Goal: Task Accomplishment & Management: Complete application form

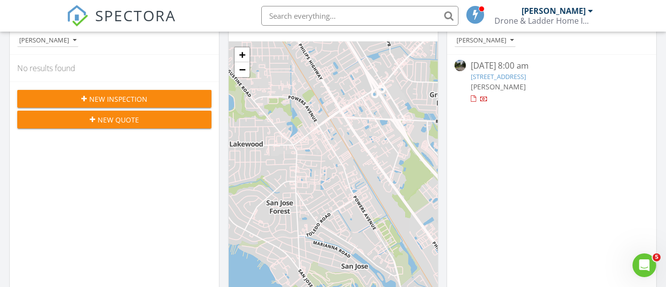
scroll to position [126, 0]
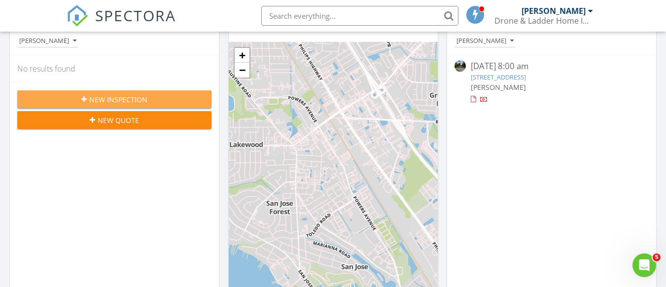
click at [94, 99] on span "New Inspection" at bounding box center [118, 99] width 58 height 10
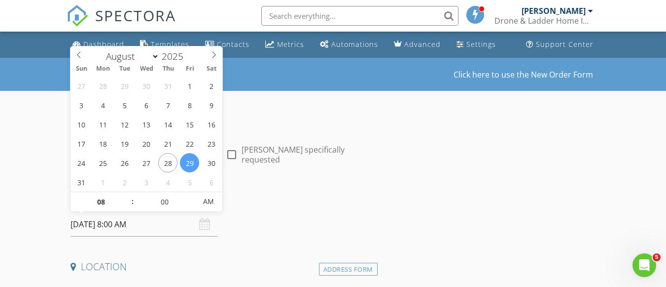
click at [105, 224] on input "[DATE] 8:00 AM" at bounding box center [144, 224] width 147 height 24
type input "08/28/2025 8:00 AM"
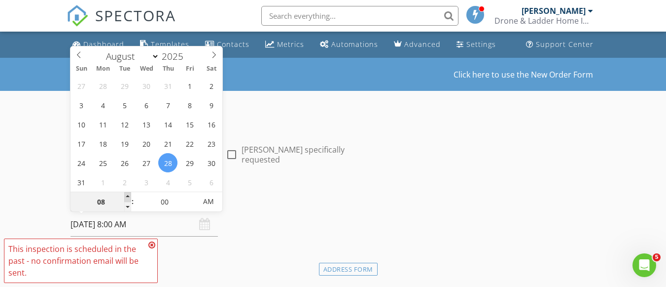
type input "09"
type input "08/28/2025 9:00 AM"
click at [125, 195] on span at bounding box center [127, 197] width 7 height 10
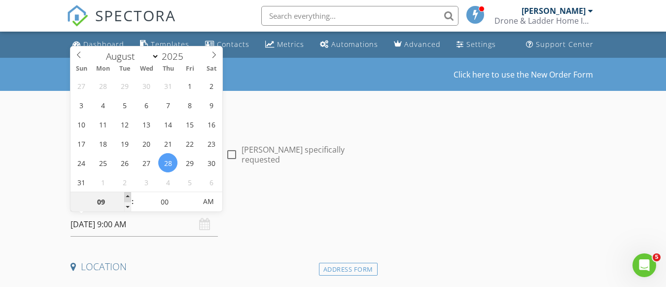
type input "10"
type input "08/28/2025 10:00 AM"
click at [125, 195] on span at bounding box center [127, 197] width 7 height 10
type input "11"
type input "08/28/2025 11:00 AM"
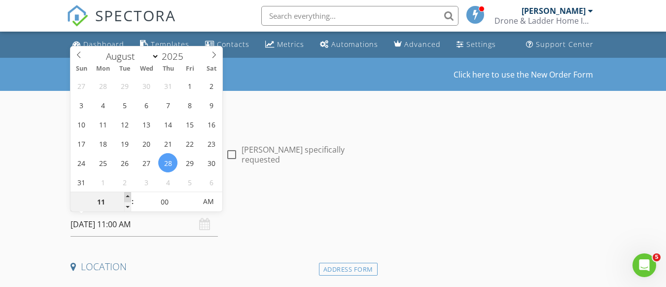
click at [125, 195] on span at bounding box center [127, 197] width 7 height 10
type input "05"
type input "08/28/2025 11:05 AM"
click at [192, 195] on span at bounding box center [191, 197] width 7 height 10
type input "10"
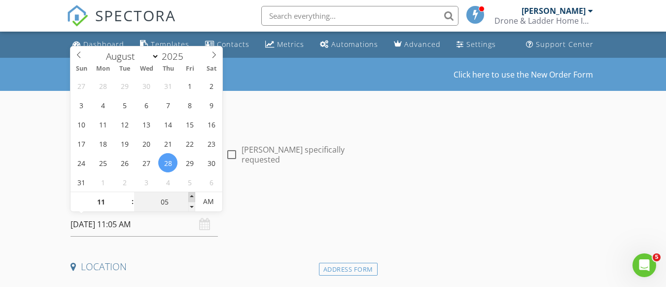
type input "08/28/2025 11:10 AM"
click at [192, 195] on span at bounding box center [191, 197] width 7 height 10
type input "15"
type input "08/28/2025 11:15 AM"
click at [192, 195] on span at bounding box center [191, 197] width 7 height 10
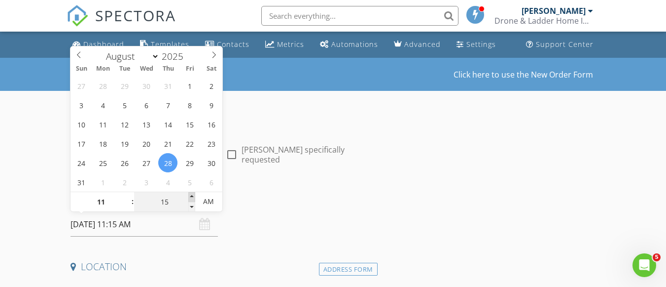
type input "20"
type input "08/28/2025 11:20 AM"
click at [192, 195] on span at bounding box center [191, 197] width 7 height 10
type input "25"
type input "08/28/2025 11:25 AM"
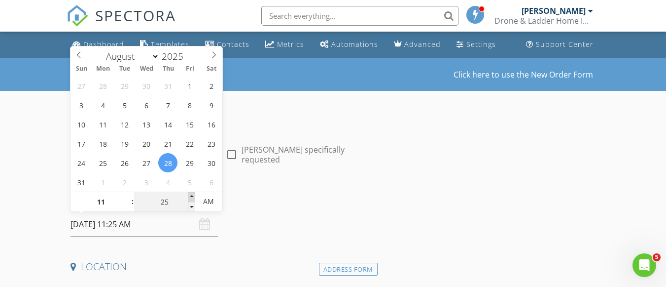
click at [192, 195] on span at bounding box center [191, 197] width 7 height 10
type input "30"
type input "08/28/2025 11:30 AM"
click at [192, 195] on span at bounding box center [191, 197] width 7 height 10
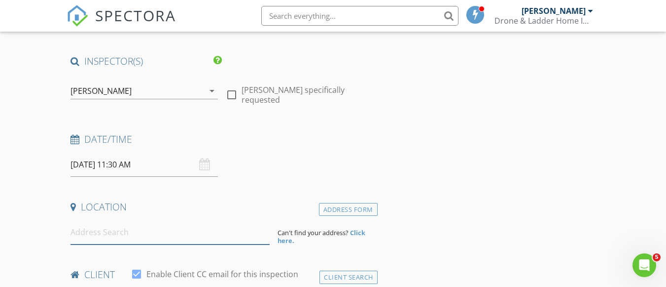
click at [100, 232] on input at bounding box center [170, 232] width 199 height 24
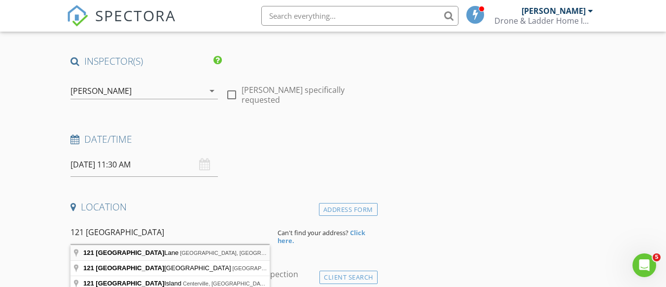
type input "121 Newport Lane, Ponte Vedra Beach, FL, USA"
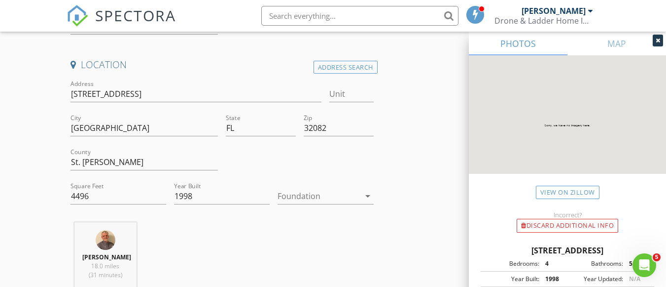
scroll to position [204, 0]
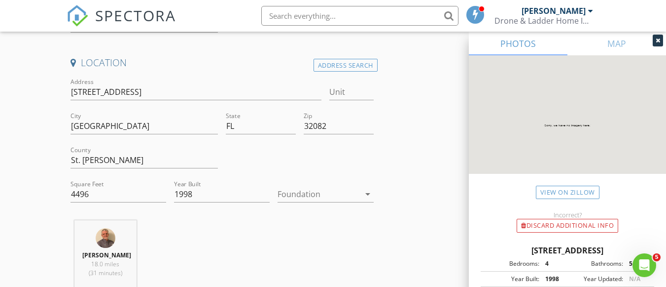
click at [310, 195] on div at bounding box center [319, 194] width 82 height 16
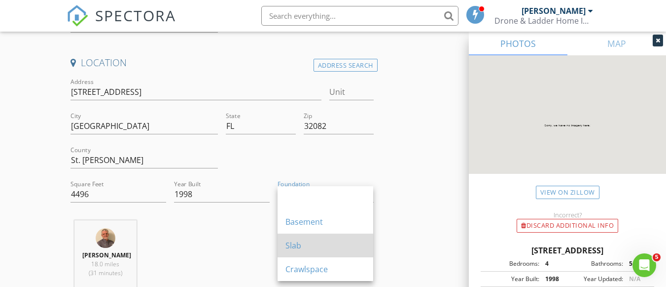
click at [295, 241] on div "Slab" at bounding box center [326, 245] width 80 height 12
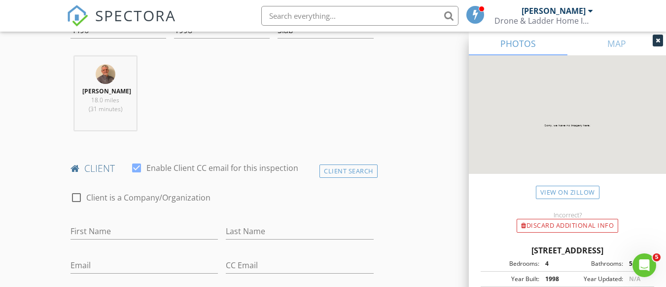
scroll to position [368, 0]
click at [89, 236] on input "First Name" at bounding box center [144, 230] width 147 height 16
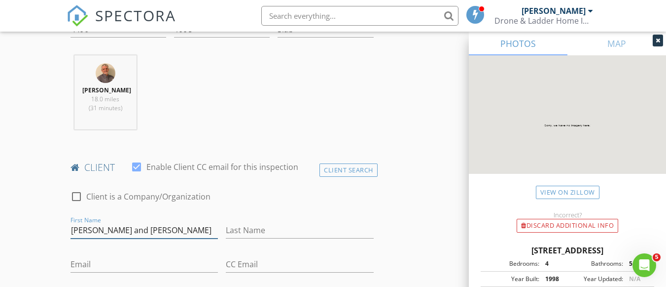
type input "Sally and Chuck"
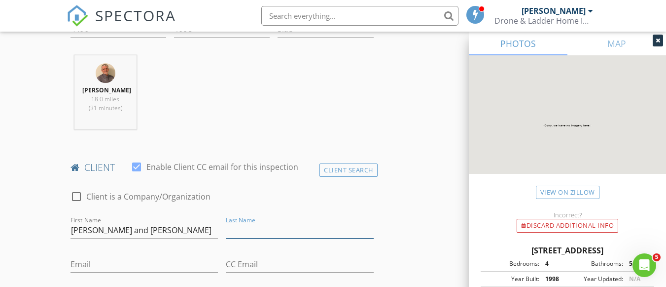
click at [250, 238] on input "Last Name" at bounding box center [299, 230] width 147 height 16
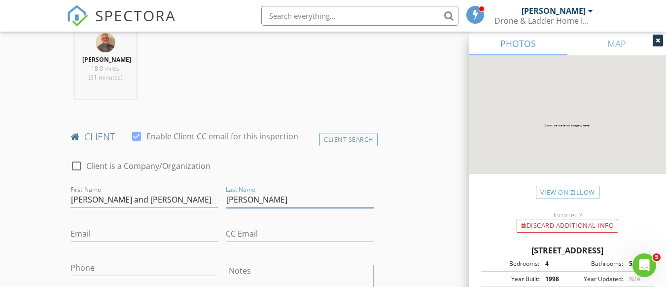
scroll to position [399, 0]
type input "Ayers"
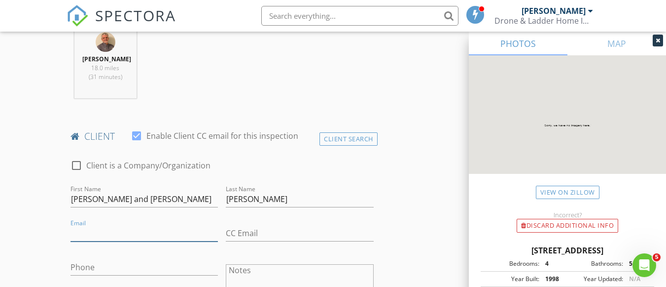
click at [91, 241] on input "Email" at bounding box center [144, 233] width 147 height 16
type input "ayerssally@gmail.com"
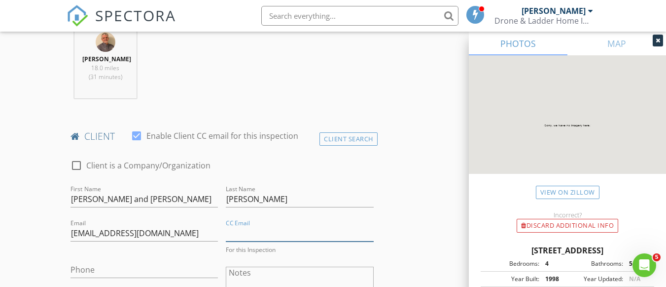
click at [243, 241] on input "CC Email" at bounding box center [299, 233] width 147 height 16
type input "[EMAIL_ADDRESS][DOMAIN_NAME]"
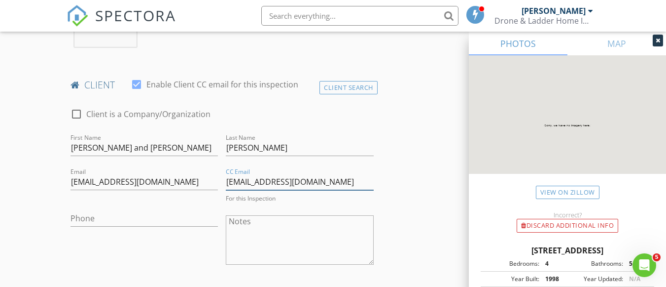
scroll to position [452, 0]
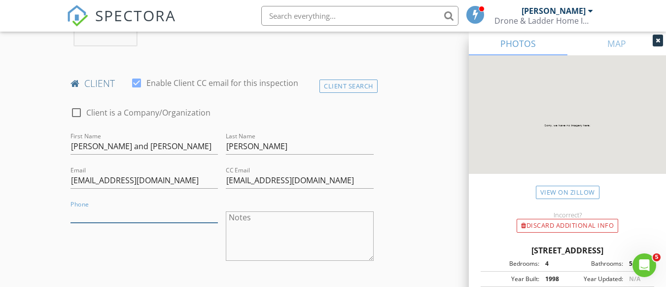
click at [105, 222] on input "Phone" at bounding box center [144, 214] width 147 height 16
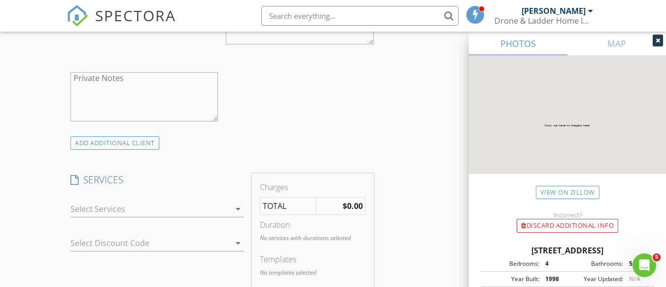
scroll to position [669, 0]
type input "904-720-7240"
click at [101, 216] on div at bounding box center [151, 208] width 160 height 16
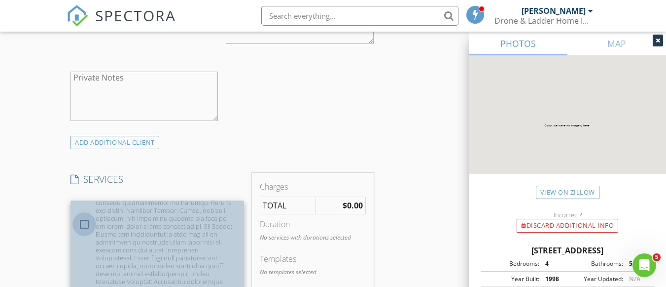
click at [79, 232] on div at bounding box center [84, 224] width 17 height 17
checkbox input "false"
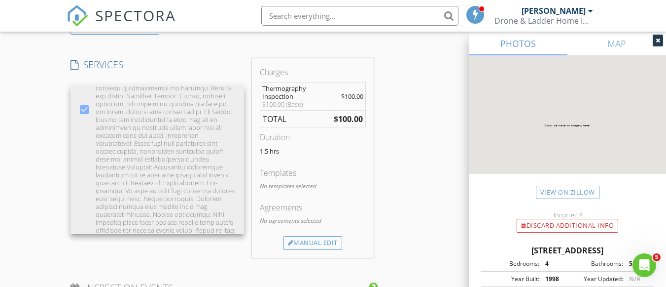
scroll to position [784, 0]
click at [304, 247] on div "Manual Edit" at bounding box center [313, 242] width 59 height 14
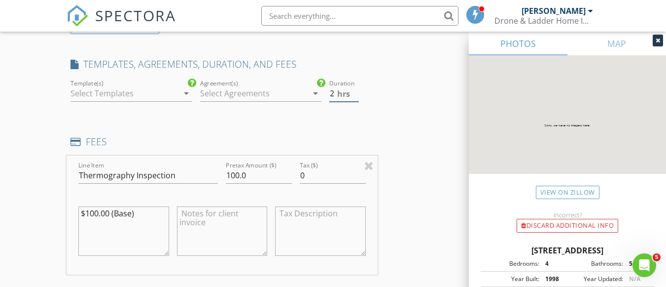
type input "2"
click at [355, 101] on input "2" at bounding box center [343, 93] width 29 height 16
click at [231, 183] on input "100.0" at bounding box center [259, 175] width 66 height 16
type input "300.0"
click at [92, 223] on textarea "$100.00 (Base)" at bounding box center [123, 230] width 90 height 49
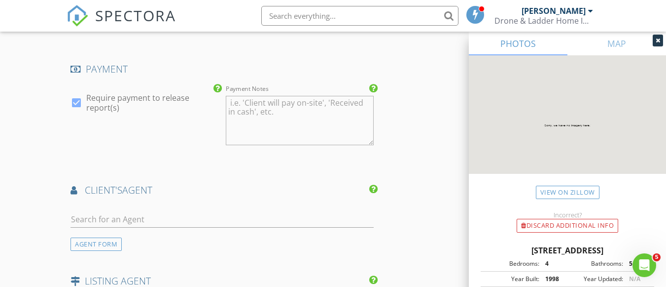
scroll to position [1173, 0]
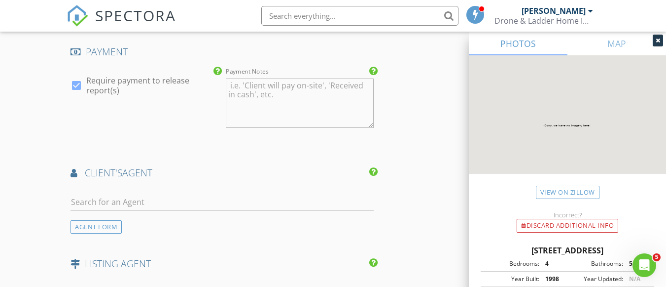
type textarea "$300.00 (Base)"
click at [95, 210] on input "text" at bounding box center [222, 202] width 303 height 16
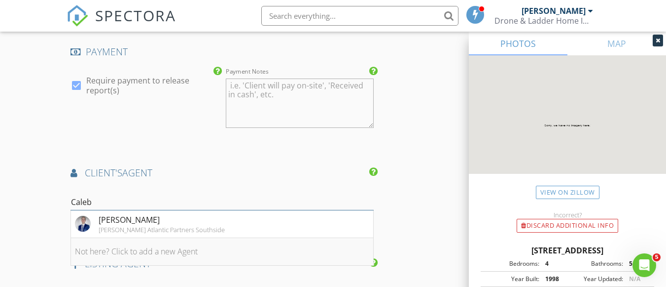
type input "Caleb"
click at [97, 265] on li "Not here? Click to add a new Agent" at bounding box center [222, 252] width 302 height 28
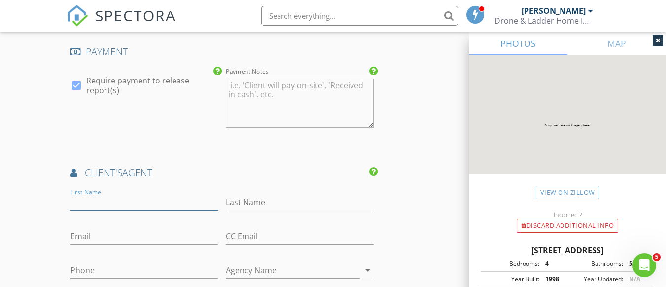
click at [94, 209] on input "First Name" at bounding box center [144, 202] width 147 height 16
type input "Caleb"
click at [250, 210] on input "Last Name" at bounding box center [299, 202] width 147 height 16
type input "Christmas"
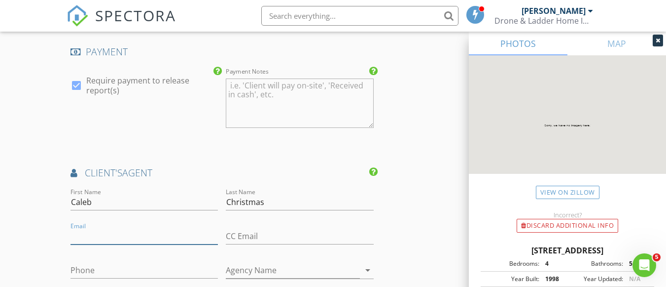
click at [95, 244] on input "Email" at bounding box center [144, 236] width 147 height 16
type input "caleb@pinelandteam.com"
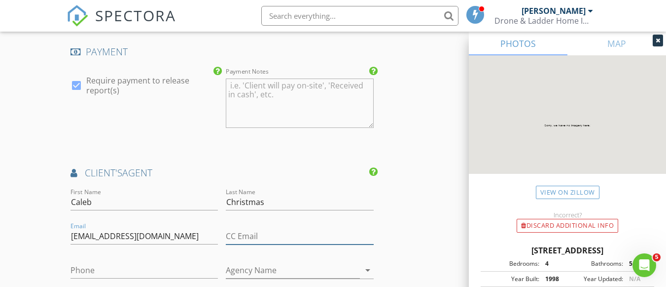
click at [248, 244] on input "CC Email" at bounding box center [299, 236] width 147 height 16
type input "[EMAIL_ADDRESS][DOMAIN_NAME]"
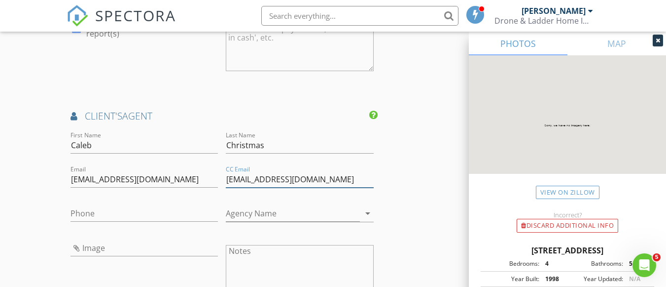
scroll to position [1230, 0]
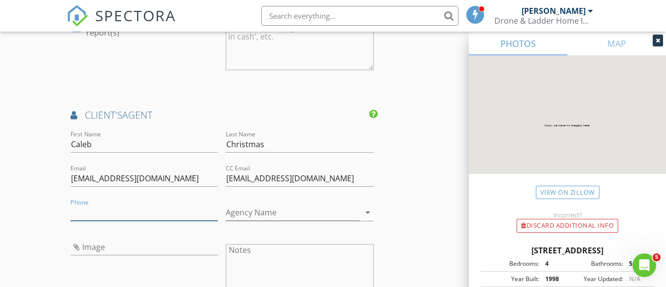
click at [89, 220] on input "Phone" at bounding box center [144, 212] width 147 height 16
type input "904-720-7240"
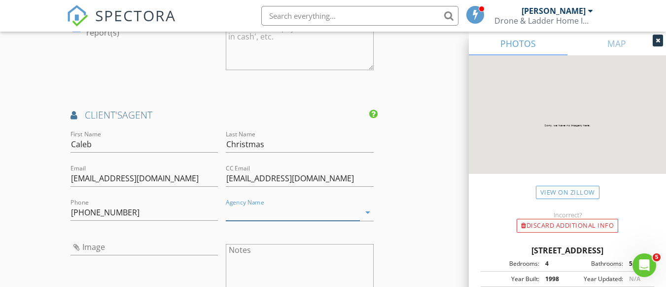
click at [242, 220] on input "Agency Name" at bounding box center [293, 212] width 134 height 16
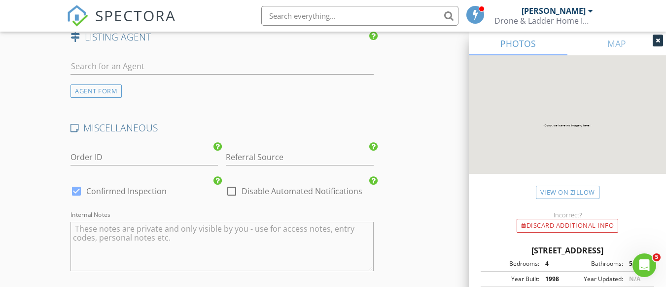
scroll to position [1632, 0]
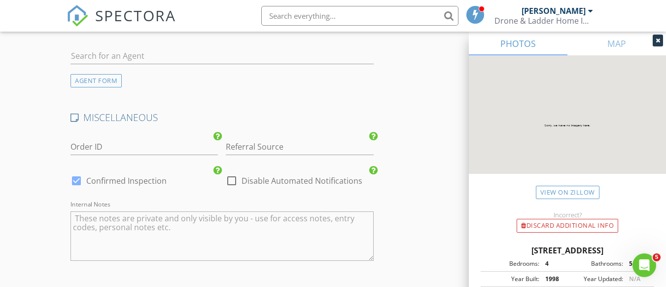
type input "Pineland Construction"
click at [242, 155] on input "Referral Source" at bounding box center [299, 147] width 147 height 16
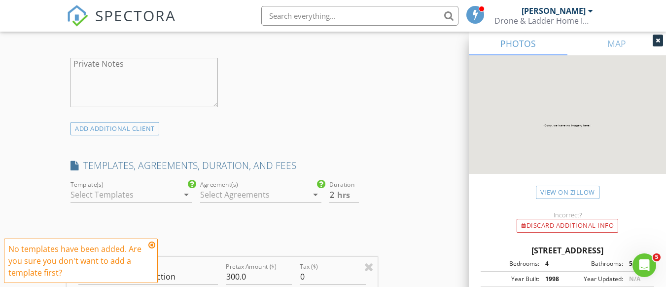
scroll to position [730, 0]
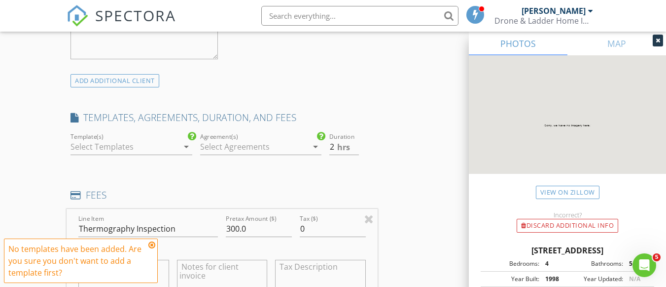
type input "Caleb Christmas"
click at [186, 152] on icon "arrow_drop_down" at bounding box center [186, 147] width 12 height 12
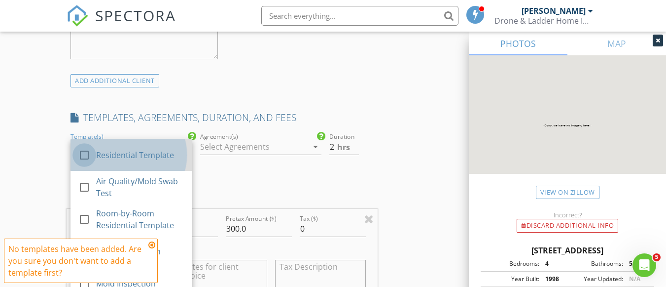
click at [84, 161] on div at bounding box center [84, 154] width 17 height 17
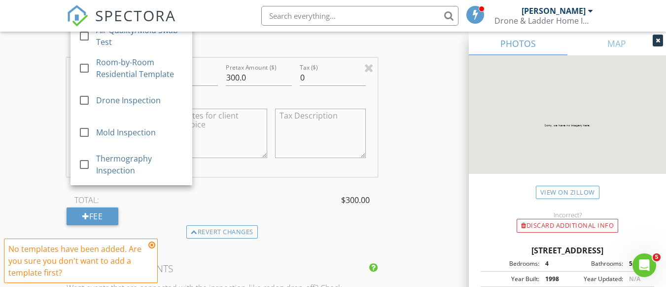
scroll to position [887, 0]
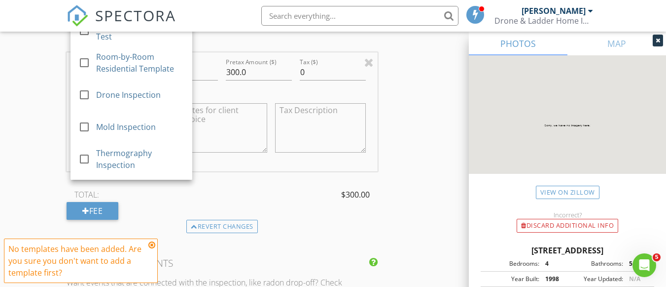
click at [256, 195] on div "Line Item Thermography Inspection Pretax Amount ($) 300.0 Tax ($) 0 $300.00 (Ba…" at bounding box center [222, 135] width 311 height 167
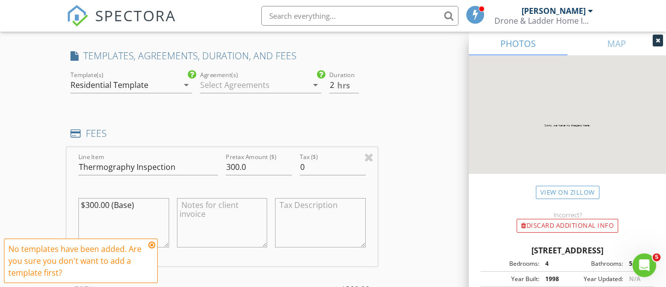
scroll to position [791, 0]
click at [317, 91] on icon "arrow_drop_down" at bounding box center [316, 85] width 12 height 12
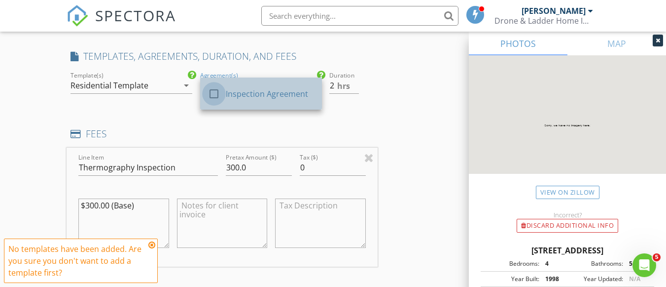
click at [213, 101] on div at bounding box center [214, 93] width 17 height 17
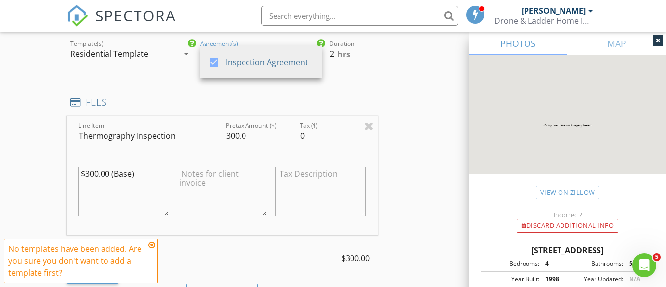
scroll to position [824, 0]
click at [151, 247] on icon at bounding box center [151, 245] width 7 height 8
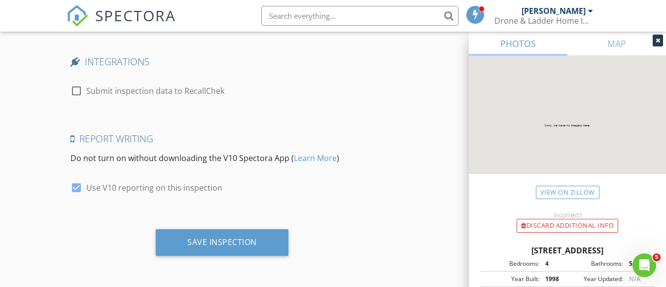
scroll to position [1885, 0]
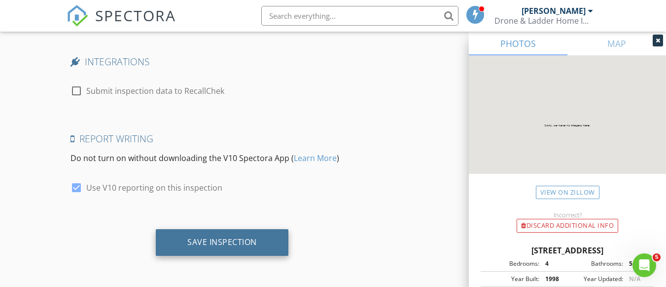
click at [221, 240] on div "Save Inspection" at bounding box center [222, 242] width 70 height 10
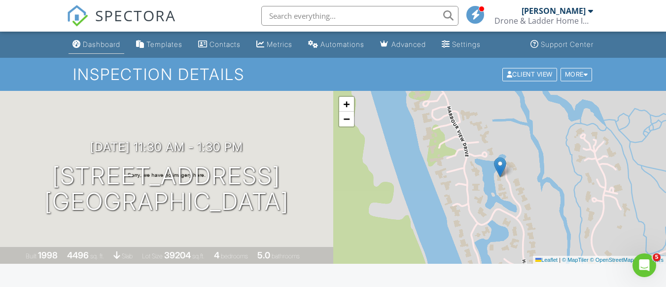
click at [98, 42] on div "Dashboard" at bounding box center [101, 44] width 37 height 8
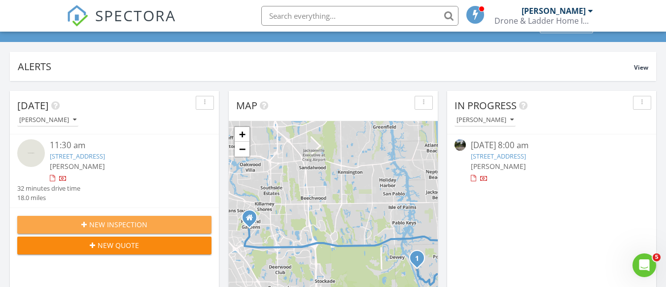
click at [115, 223] on span "New Inspection" at bounding box center [118, 224] width 58 height 10
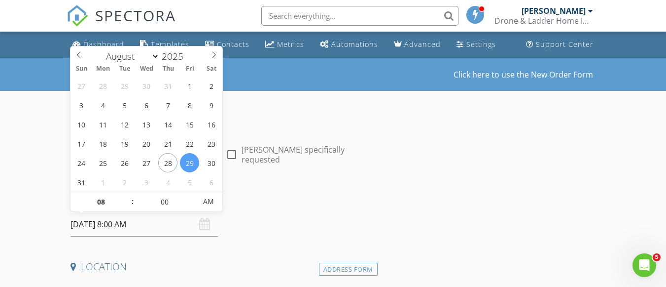
click at [99, 229] on input "[DATE] 8:00 AM" at bounding box center [144, 224] width 147 height 24
click at [156, 57] on select "January February March April May June July August September October November De…" at bounding box center [130, 54] width 58 height 15
select select "8"
click at [101, 47] on select "January February March April May June July August September October November De…" at bounding box center [130, 54] width 58 height 15
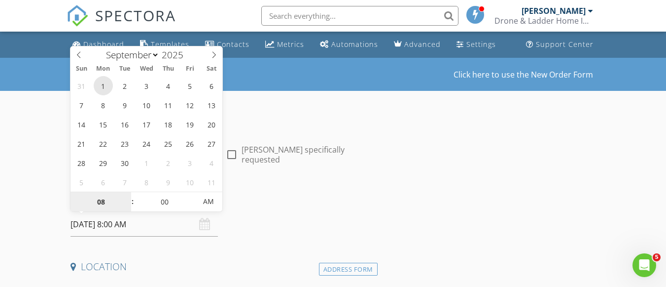
type input "[DATE] 8:00 AM"
type input "09"
type input "[DATE] 9:00 AM"
click at [128, 195] on span at bounding box center [127, 197] width 7 height 10
type input "10"
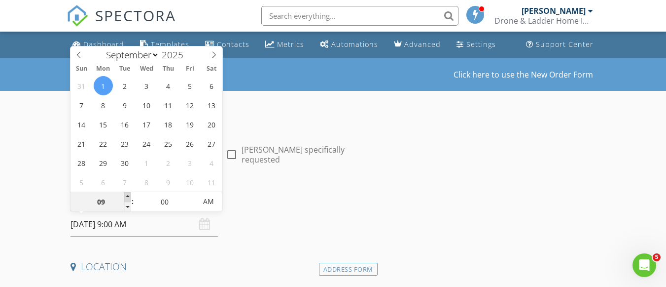
type input "09/01/2025 10:00 AM"
click at [128, 195] on span at bounding box center [127, 197] width 7 height 10
type input "11"
type input "09/01/2025 11:00 AM"
click at [128, 195] on span at bounding box center [127, 197] width 7 height 10
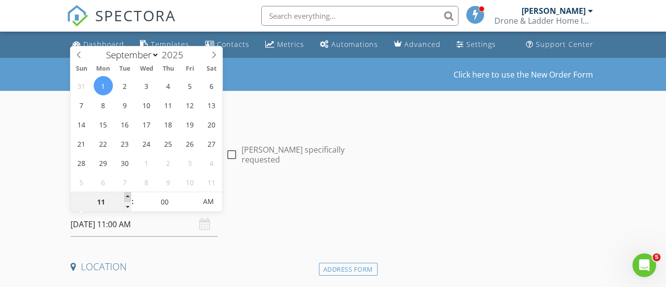
type input "12"
type input "09/01/2025 12:00 PM"
click at [128, 195] on span at bounding box center [127, 197] width 7 height 10
type input "01"
type input "09/01/2025 1:00 PM"
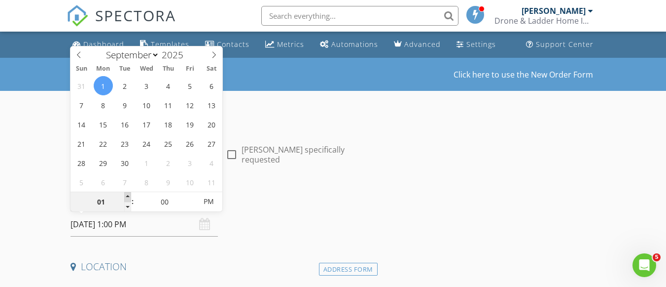
click at [128, 195] on span at bounding box center [127, 197] width 7 height 10
type input "02"
type input "09/01/2025 2:00 PM"
click at [128, 195] on span at bounding box center [127, 197] width 7 height 10
type input "05"
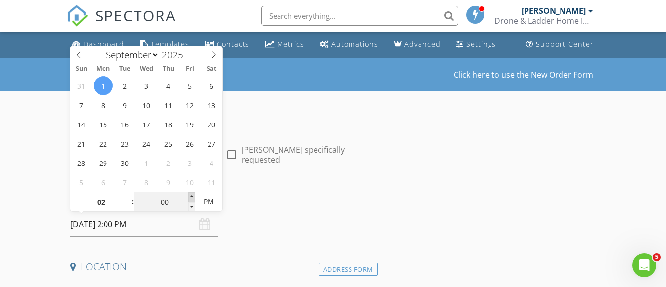
type input "09/01/2025 2:05 PM"
click at [194, 196] on span at bounding box center [191, 197] width 7 height 10
type input "10"
type input "09/01/2025 2:10 PM"
click at [194, 196] on span at bounding box center [191, 197] width 7 height 10
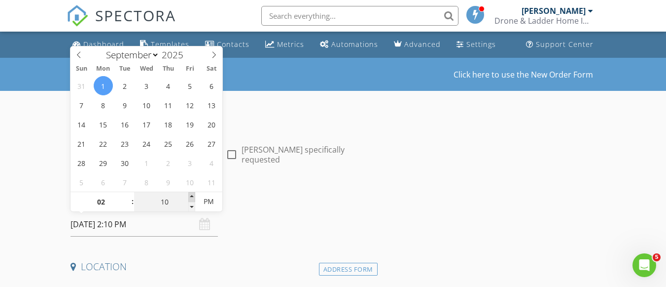
type input "15"
type input "09/01/2025 2:15 PM"
click at [194, 196] on span at bounding box center [191, 197] width 7 height 10
type input "20"
type input "09/01/2025 2:20 PM"
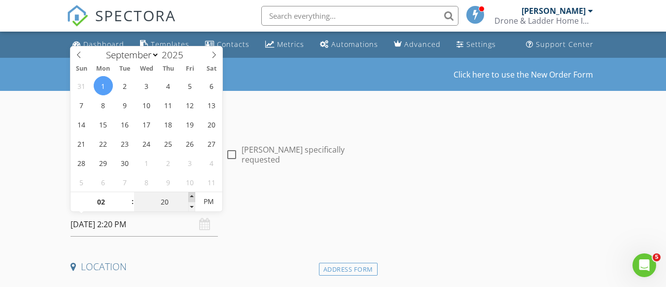
click at [194, 196] on span at bounding box center [191, 197] width 7 height 10
type input "25"
type input "09/01/2025 2:25 PM"
click at [194, 196] on span at bounding box center [191, 197] width 7 height 10
type input "30"
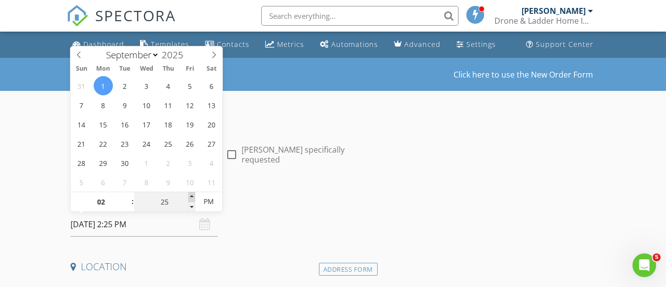
type input "[DATE] 2:30 PM"
click at [194, 196] on span at bounding box center [191, 197] width 7 height 10
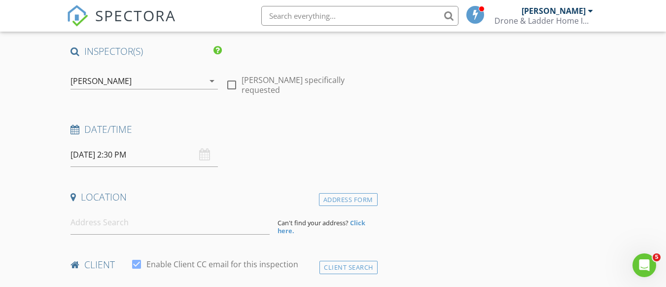
scroll to position [86, 0]
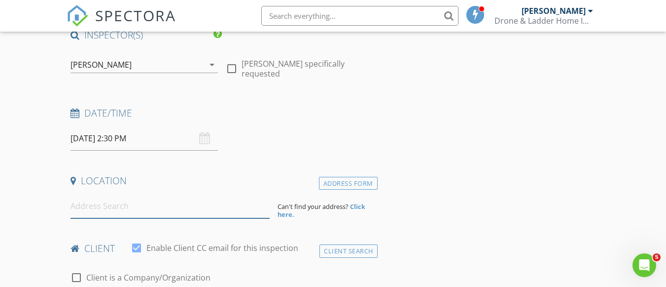
click at [97, 206] on input at bounding box center [170, 206] width 199 height 24
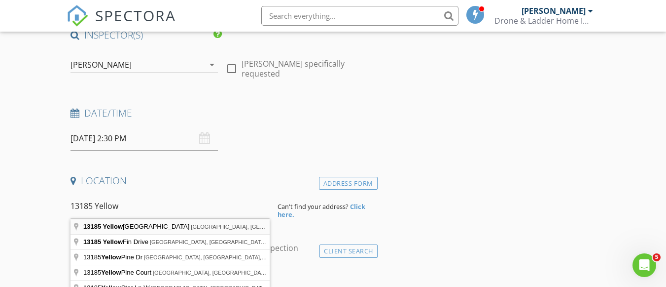
type input "13185 Yellow Bluff Road, Jacksonville, FL, USA"
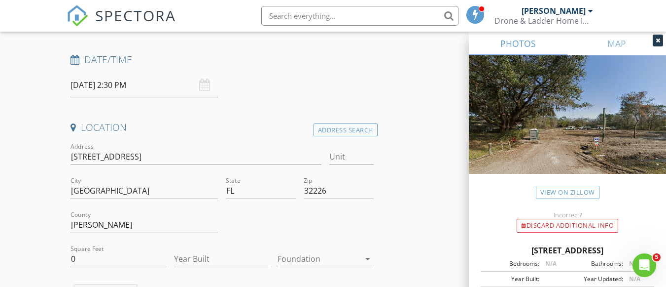
scroll to position [167, 0]
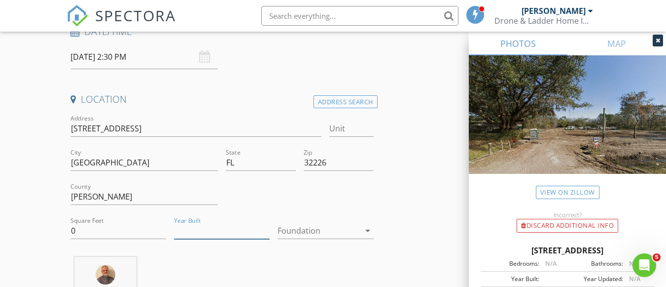
click at [187, 230] on input "Year Built" at bounding box center [222, 230] width 96 height 16
type input "2925"
click at [83, 235] on input "0" at bounding box center [119, 230] width 96 height 16
type input "0"
type input "1759"
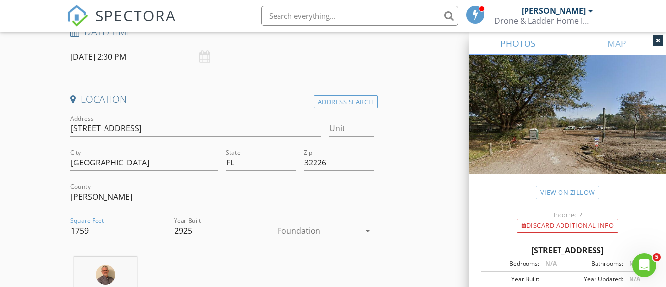
click at [368, 232] on icon "arrow_drop_down" at bounding box center [368, 230] width 12 height 12
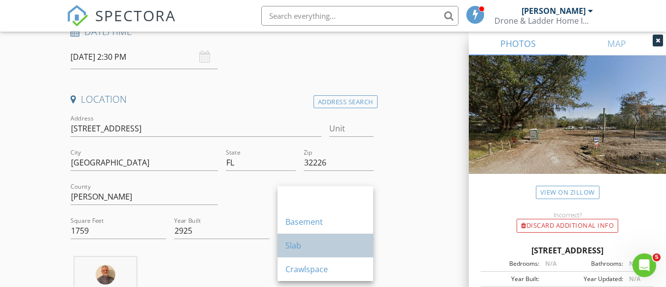
click at [308, 249] on div "Slab" at bounding box center [326, 245] width 80 height 12
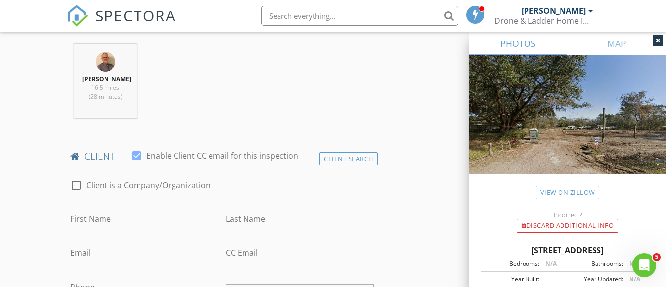
scroll to position [380, 0]
click at [98, 226] on input "First Name" at bounding box center [144, 218] width 147 height 16
type input "[PERSON_NAME]"
click at [248, 226] on input "Last Name" at bounding box center [299, 218] width 147 height 16
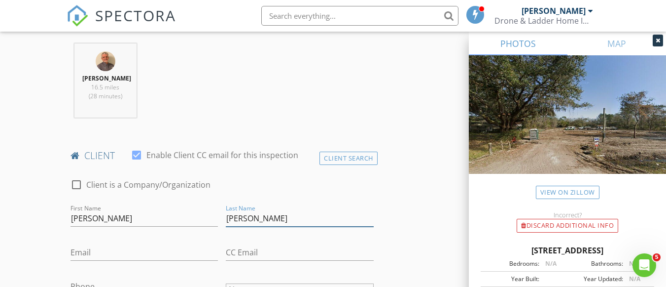
type input "[PERSON_NAME]"
click at [86, 260] on input "Email" at bounding box center [144, 252] width 147 height 16
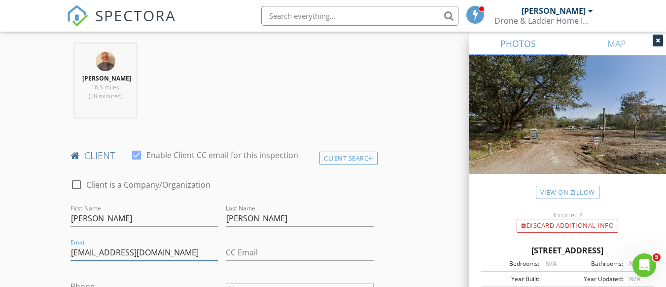
type input "[EMAIL_ADDRESS][DOMAIN_NAME]"
click at [250, 260] on input "CC Email" at bounding box center [299, 252] width 147 height 16
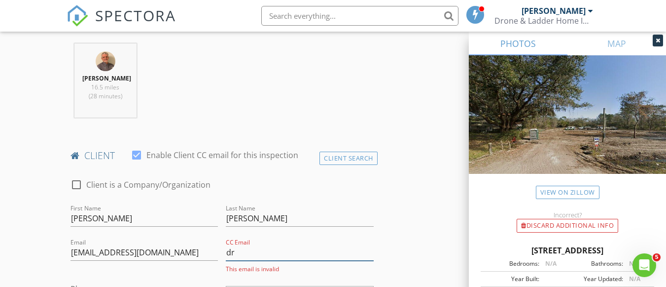
type input "[EMAIL_ADDRESS][DOMAIN_NAME]"
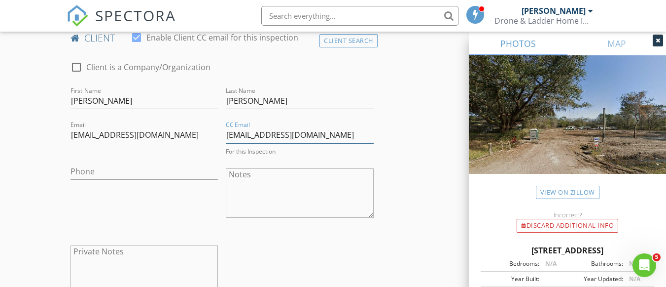
scroll to position [513, 0]
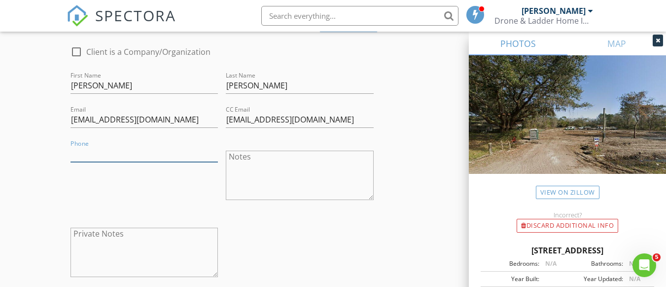
click at [88, 162] on input "Phone" at bounding box center [144, 153] width 147 height 16
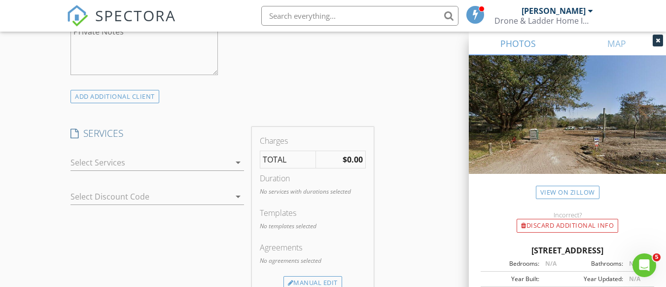
scroll to position [715, 0]
type input "[PHONE_NUMBER]"
click at [236, 168] on icon "arrow_drop_down" at bounding box center [238, 162] width 12 height 12
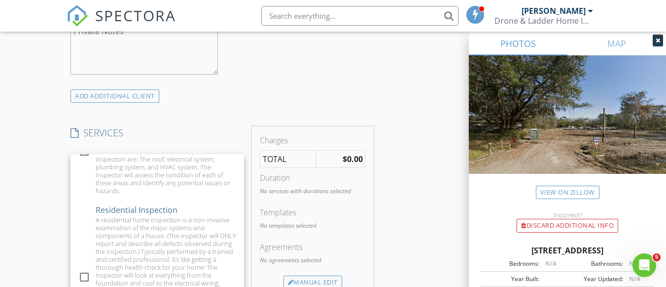
scroll to position [177, 0]
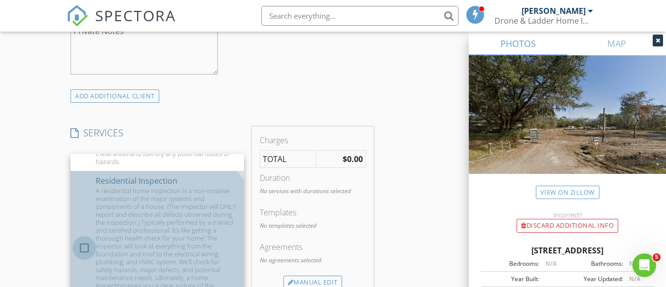
click at [82, 256] on div at bounding box center [84, 247] width 17 height 17
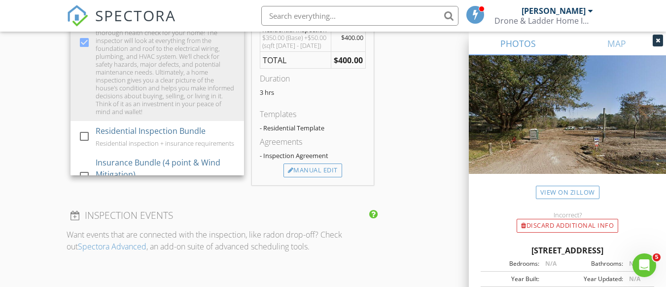
scroll to position [842, 0]
click at [309, 177] on div "Manual Edit" at bounding box center [313, 170] width 59 height 14
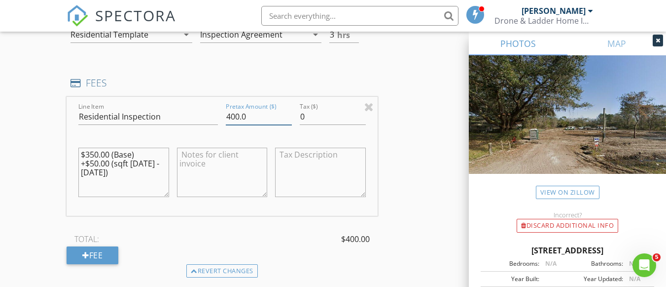
click at [236, 125] on input "400.0" at bounding box center [259, 116] width 66 height 16
type input "450.0"
click at [95, 163] on textarea "$350.00 (Base) +$50.00 (sqft 1500 - 2000)" at bounding box center [123, 171] width 90 height 49
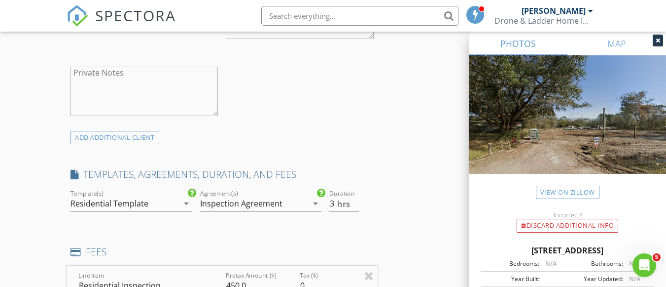
scroll to position [674, 0]
type textarea "$400.00 (Base) +$50.00 (sqft [DATE] - [DATE])"
click at [356, 211] on input "3.5" at bounding box center [343, 203] width 29 height 16
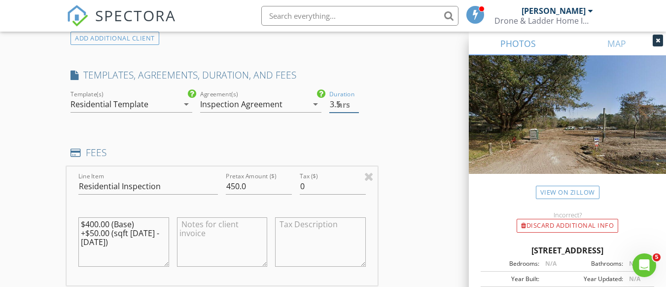
scroll to position [772, 0]
click at [354, 110] on input "4" at bounding box center [343, 105] width 29 height 16
click at [356, 113] on input "3.5" at bounding box center [343, 105] width 29 height 16
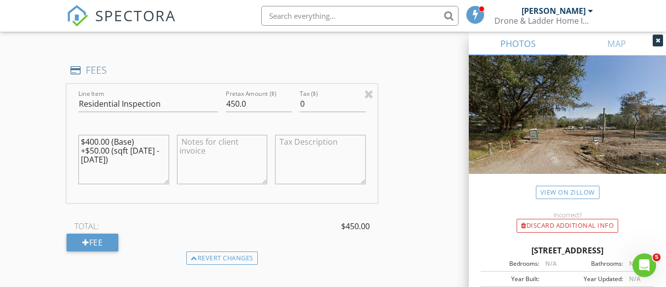
scroll to position [803, 0]
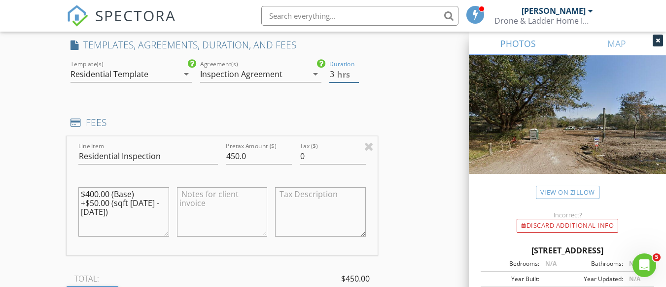
click at [355, 82] on input "3" at bounding box center [343, 74] width 29 height 16
click at [355, 80] on input "3.5" at bounding box center [343, 74] width 29 height 16
click at [355, 80] on input "4" at bounding box center [343, 74] width 29 height 16
type input "3.5"
click at [356, 82] on input "3.5" at bounding box center [343, 74] width 29 height 16
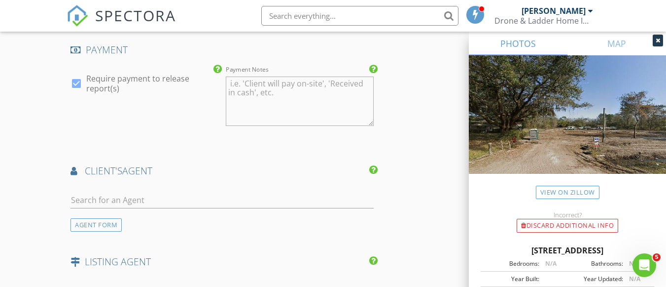
scroll to position [1175, 0]
click at [98, 208] on input "text" at bounding box center [222, 199] width 303 height 16
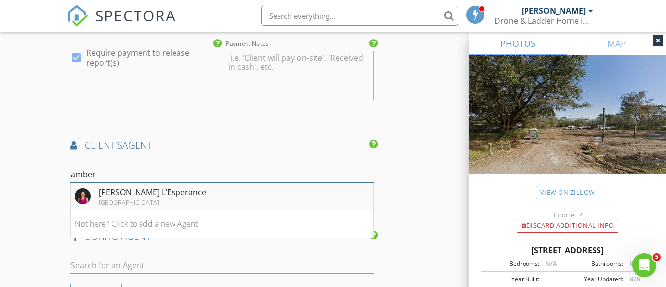
scroll to position [1201, 0]
type input "amber"
click at [120, 197] on div "[PERSON_NAME] L’Esperance" at bounding box center [153, 191] width 108 height 12
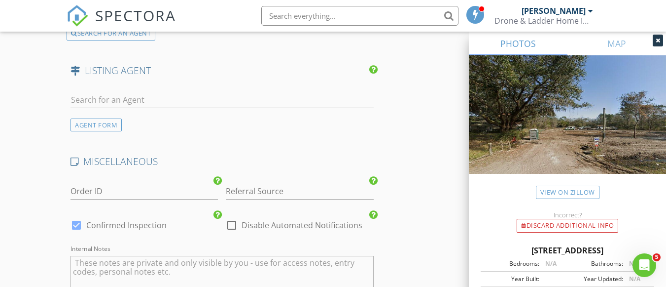
scroll to position [1590, 0]
click at [254, 199] on input "Referral Source" at bounding box center [299, 190] width 147 height 16
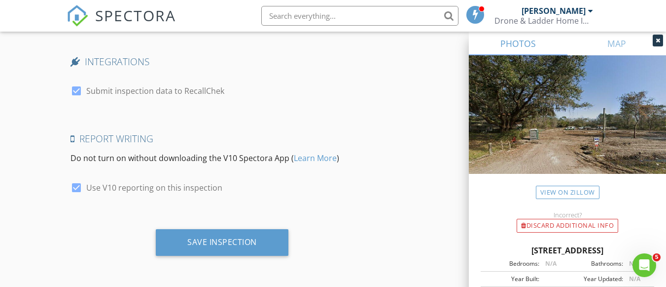
scroll to position [1887, 0]
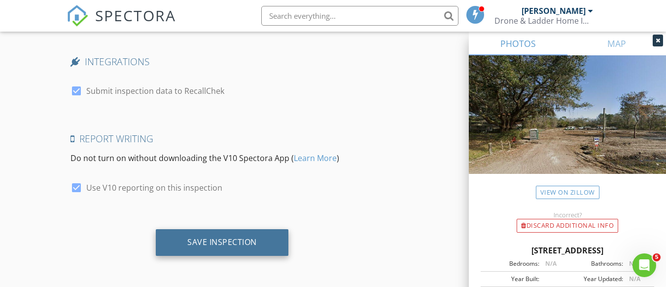
type input "[PERSON_NAME] L'Esperance JPAR"
click at [235, 244] on div "Save Inspection" at bounding box center [222, 242] width 70 height 10
